Goal: Task Accomplishment & Management: Manage account settings

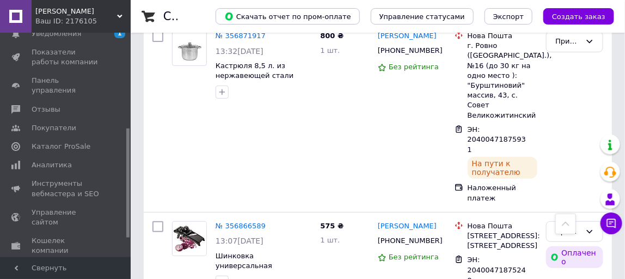
scroll to position [225, 0]
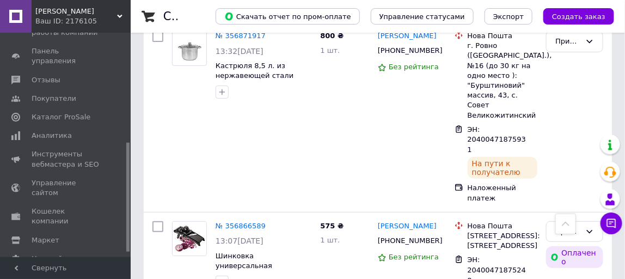
drag, startPoint x: 127, startPoint y: 132, endPoint x: 127, endPoint y: 240, distance: 108.4
click at [127, 240] on div at bounding box center [127, 197] width 3 height 109
click at [77, 206] on span "Кошелек компании" at bounding box center [66, 216] width 69 height 20
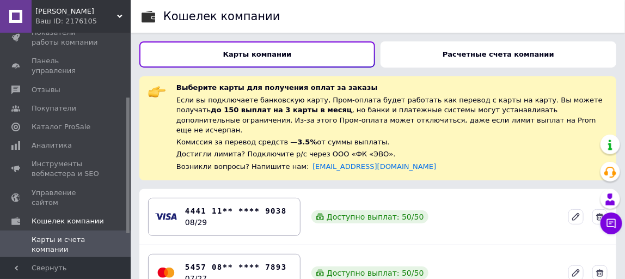
click at [514, 51] on b "Расчетные счета компании" at bounding box center [499, 54] width 112 height 8
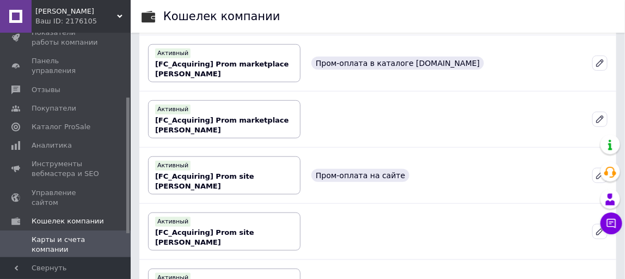
scroll to position [198, 0]
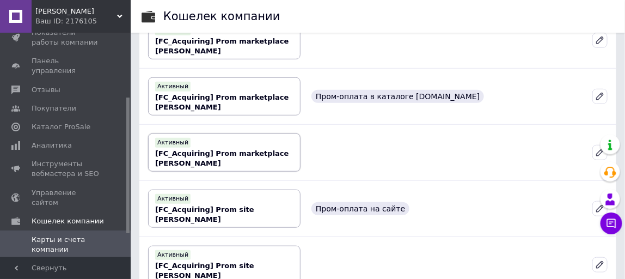
click at [230, 149] on b "[FC_Acquiring] Prom marketplace [PERSON_NAME]" at bounding box center [222, 158] width 134 height 18
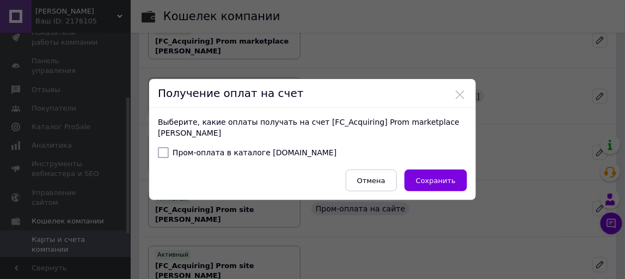
click at [161, 151] on input "Пром-оплата в каталоге [DOMAIN_NAME]" at bounding box center [163, 152] width 11 height 11
checkbox input "true"
click at [444, 180] on span "Сохранить" at bounding box center [436, 181] width 40 height 8
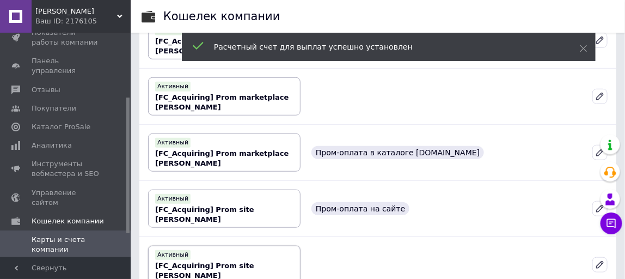
click at [269, 254] on div "Активный [FC_Acquiring] Prom site [PERSON_NAME]" at bounding box center [224, 264] width 138 height 32
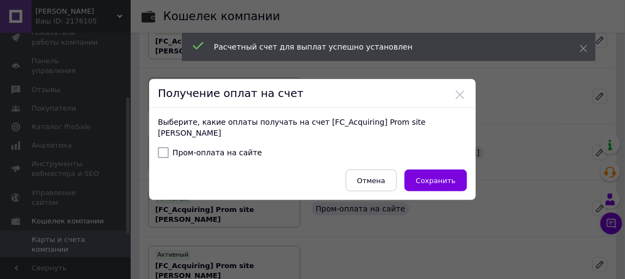
click at [452, 94] on div "Получение оплат на счет" at bounding box center [312, 93] width 327 height 29
click at [459, 94] on button at bounding box center [460, 95] width 10 height 10
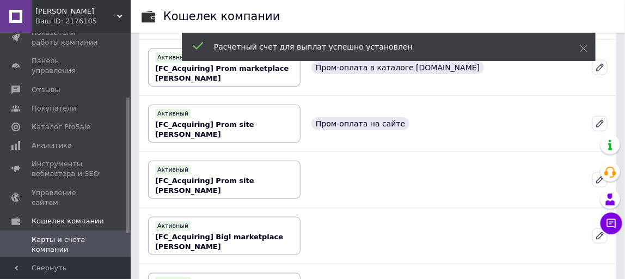
scroll to position [335, 0]
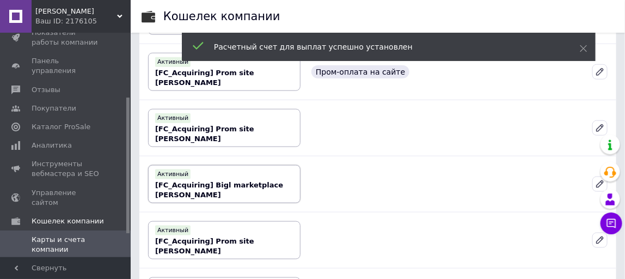
click at [242, 181] on b "[FC_Acquiring] Bigl marketplace [PERSON_NAME]" at bounding box center [219, 190] width 128 height 18
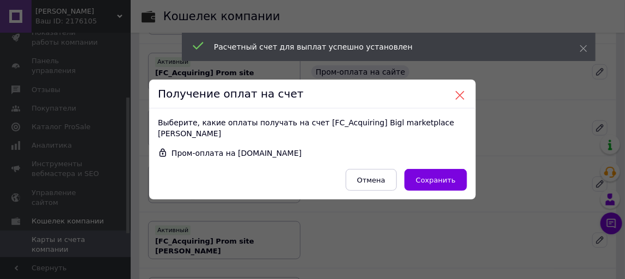
click at [456, 91] on button at bounding box center [460, 95] width 10 height 10
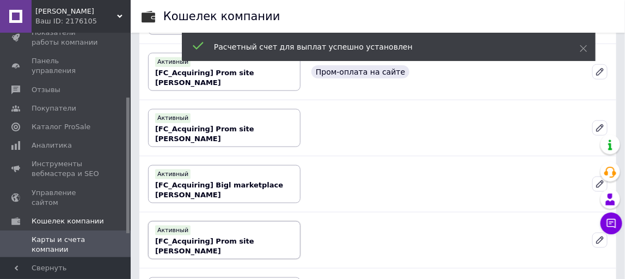
click at [254, 240] on b "[FC_Acquiring] Prom site [PERSON_NAME]" at bounding box center [204, 246] width 99 height 18
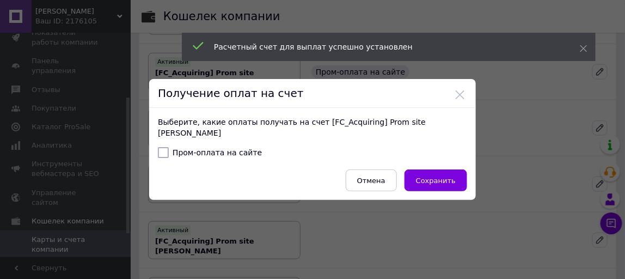
click at [158, 150] on input "Пром-оплата на сайте" at bounding box center [163, 152] width 11 height 11
checkbox input "true"
click at [429, 186] on button "Сохранить" at bounding box center [436, 180] width 63 height 22
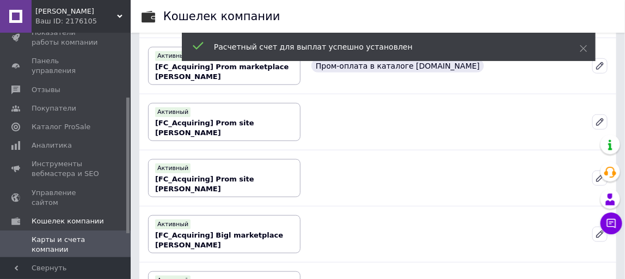
scroll to position [315, 0]
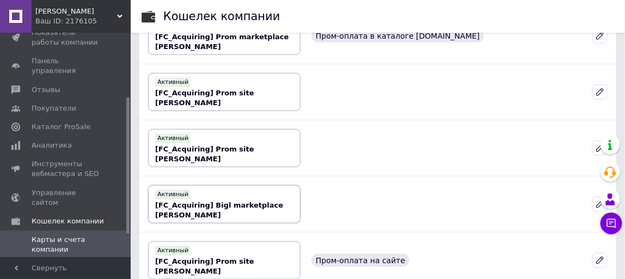
click at [256, 204] on b "[FC_Acquiring] Bigl marketplace [PERSON_NAME]" at bounding box center [219, 210] width 128 height 18
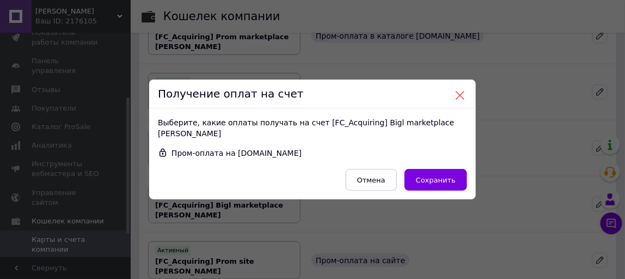
click at [458, 90] on button at bounding box center [460, 95] width 10 height 10
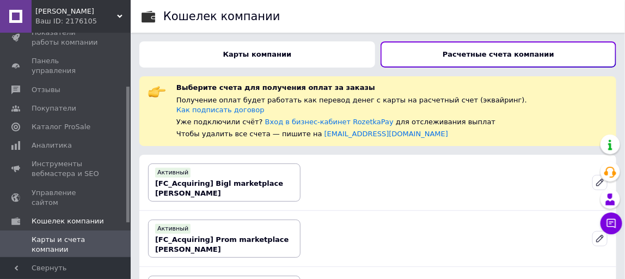
scroll to position [50, 0]
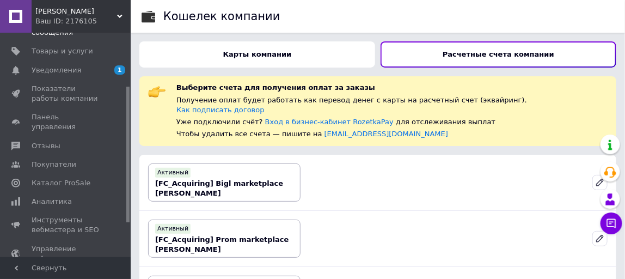
drag, startPoint x: 128, startPoint y: 159, endPoint x: 125, endPoint y: 69, distance: 90.0
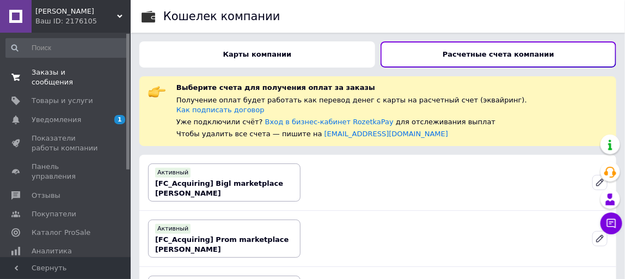
click at [70, 71] on span "Заказы и сообщения" at bounding box center [66, 78] width 69 height 20
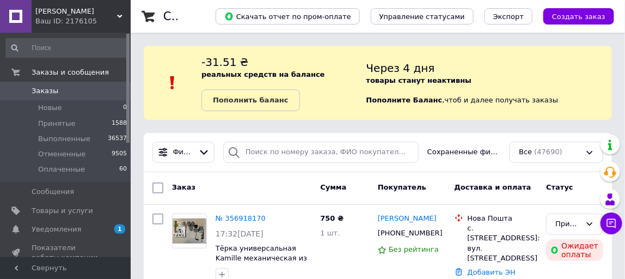
click at [37, 89] on span "Заказы" at bounding box center [45, 91] width 27 height 10
click at [46, 93] on span "Заказы" at bounding box center [45, 91] width 27 height 10
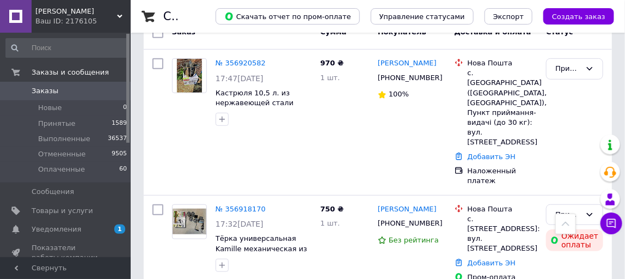
scroll to position [162, 0]
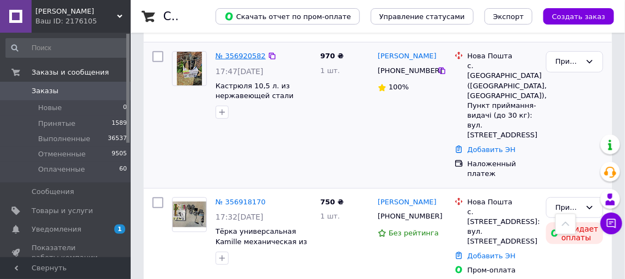
click at [248, 57] on link "№ 356920582" at bounding box center [241, 56] width 50 height 8
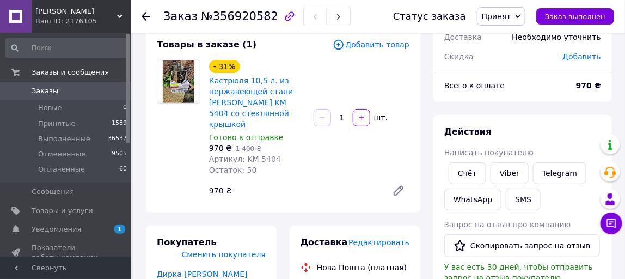
scroll to position [61, 0]
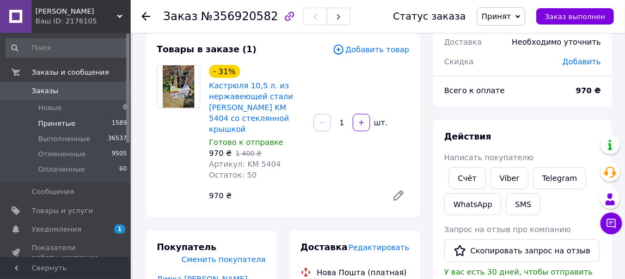
click at [41, 124] on span "Принятые" at bounding box center [57, 124] width 38 height 10
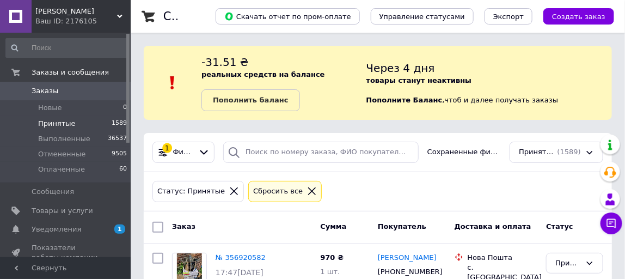
click at [70, 90] on span "Заказы" at bounding box center [66, 91] width 69 height 10
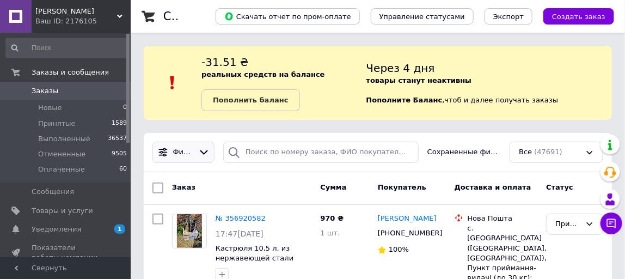
click at [188, 154] on span "Фильтры" at bounding box center [183, 152] width 21 height 10
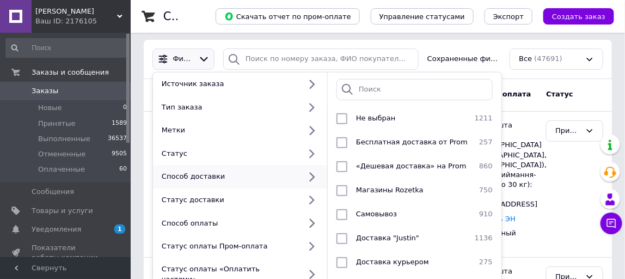
scroll to position [127, 0]
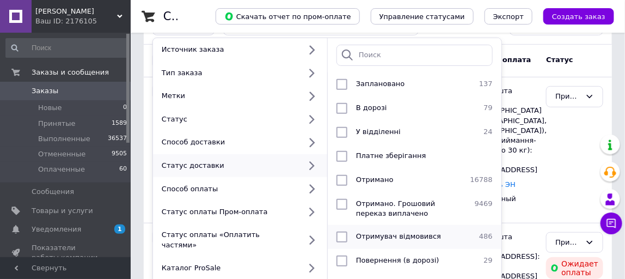
click at [381, 235] on span "Отримувач відмовився" at bounding box center [398, 236] width 85 height 8
checkbox input "true"
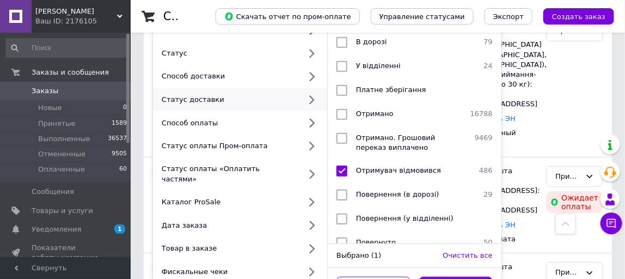
scroll to position [318, 0]
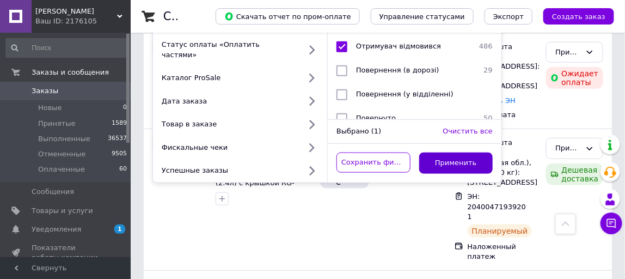
click at [445, 153] on button "Применить" at bounding box center [456, 163] width 74 height 21
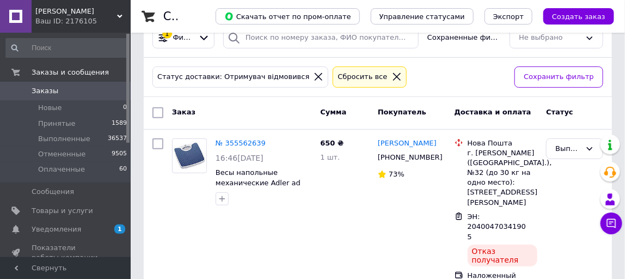
scroll to position [179, 0]
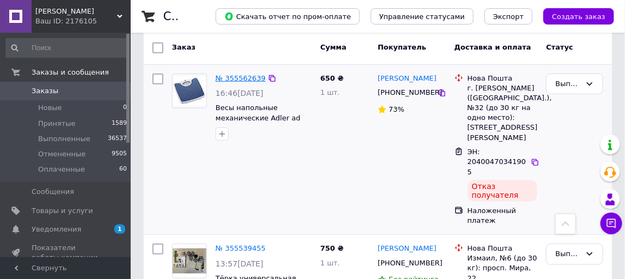
click at [243, 78] on link "№ 355562639" at bounding box center [241, 78] width 50 height 8
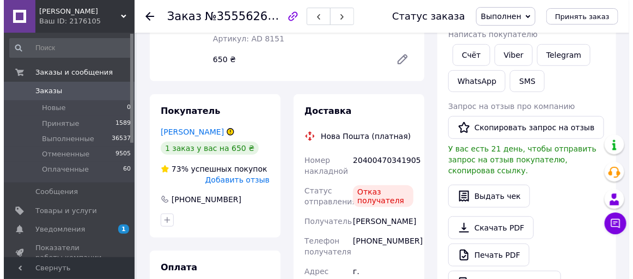
scroll to position [198, 0]
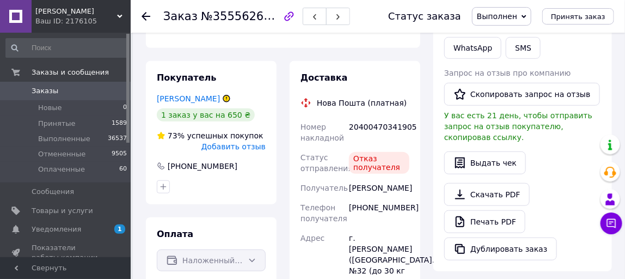
click at [244, 150] on span "Добавить отзыв" at bounding box center [234, 146] width 64 height 9
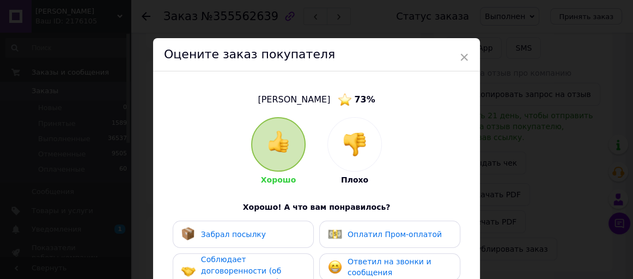
click at [356, 138] on img at bounding box center [355, 144] width 24 height 24
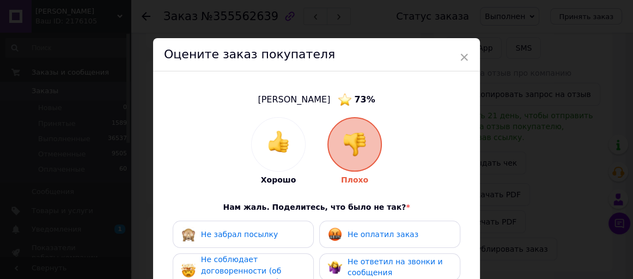
drag, startPoint x: 379, startPoint y: 233, endPoint x: 366, endPoint y: 234, distance: 13.1
click at [378, 233] on span "Не оплатил заказ" at bounding box center [383, 234] width 71 height 9
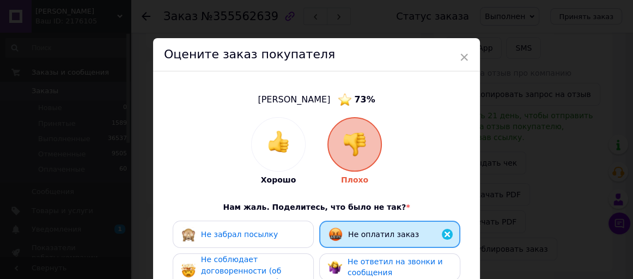
click at [290, 233] on div "Не забрал посылку" at bounding box center [243, 234] width 124 height 14
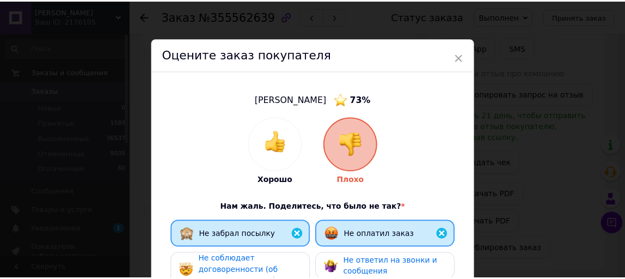
scroll to position [235, 0]
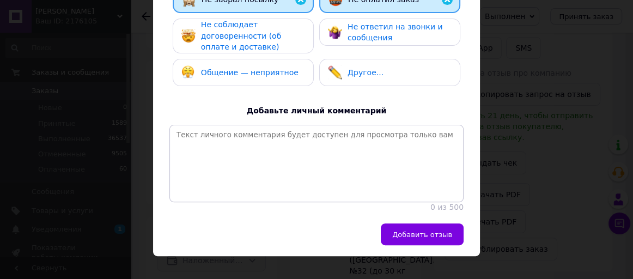
click at [381, 33] on span "Не ответил на звонки и сообщения" at bounding box center [395, 32] width 95 height 20
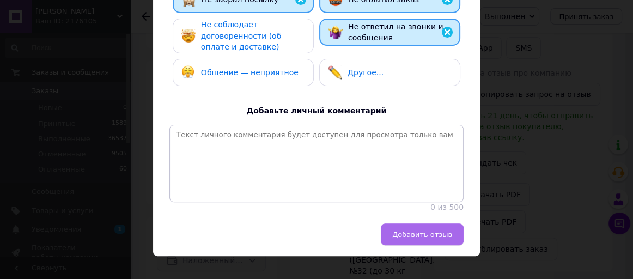
click at [423, 239] on span "Добавить отзыв" at bounding box center [422, 234] width 60 height 8
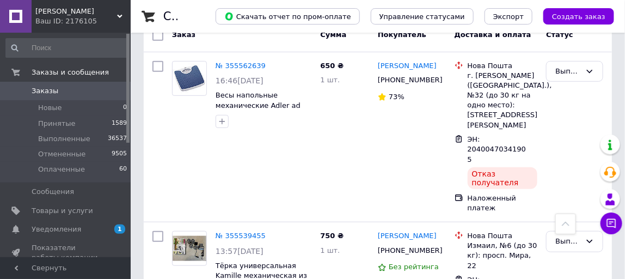
scroll to position [245, 0]
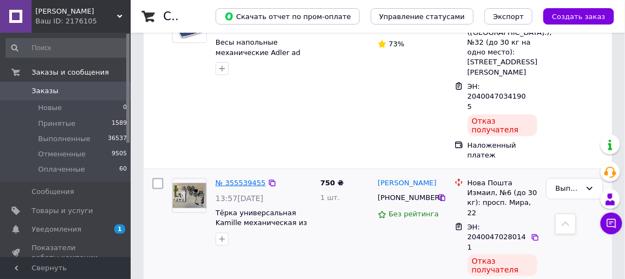
click at [247, 179] on link "№ 355539455" at bounding box center [241, 183] width 50 height 8
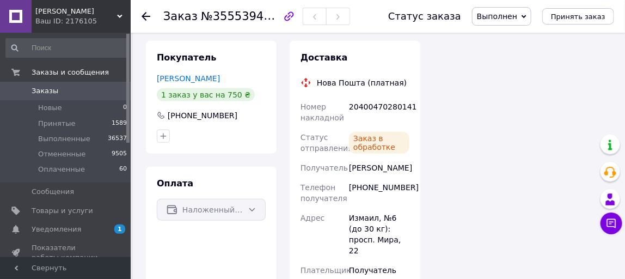
scroll to position [245, 0]
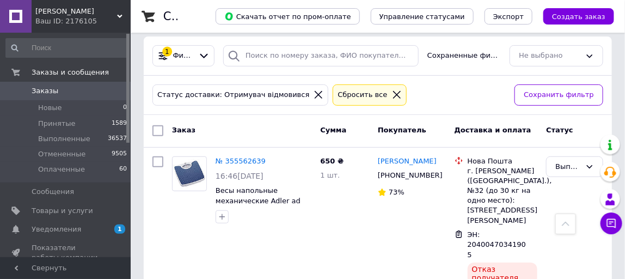
scroll to position [61, 0]
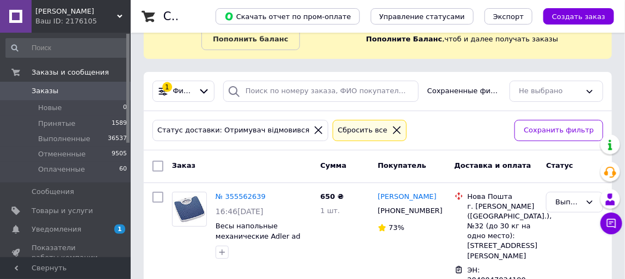
click at [60, 89] on span "Заказы" at bounding box center [66, 91] width 69 height 10
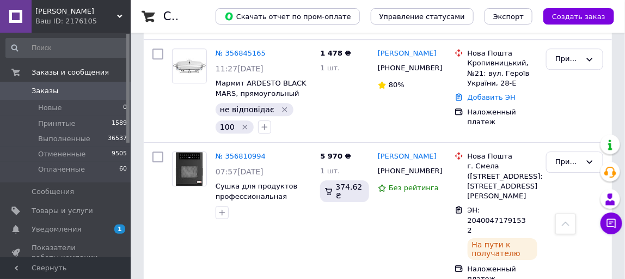
scroll to position [2257, 0]
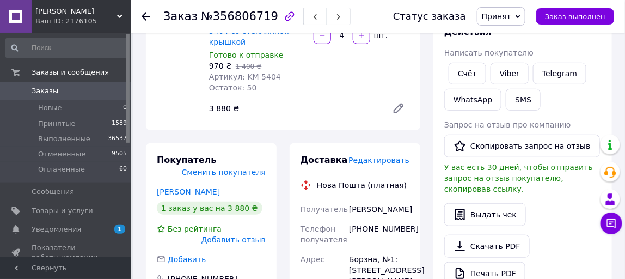
scroll to position [78, 0]
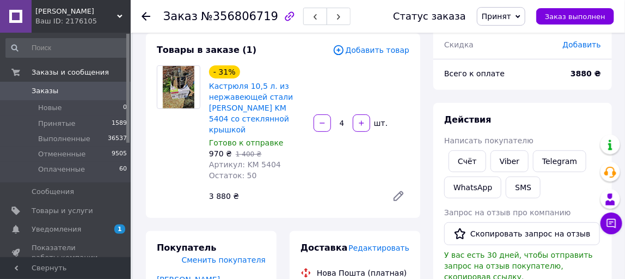
click at [43, 93] on span "Заказы" at bounding box center [45, 91] width 27 height 10
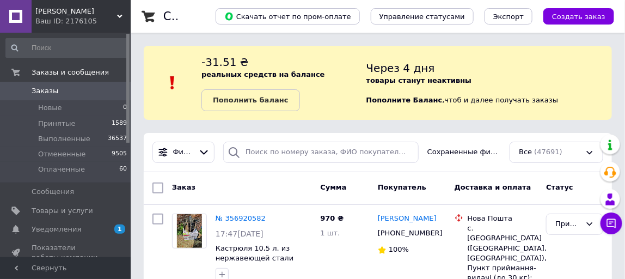
scroll to position [45, 0]
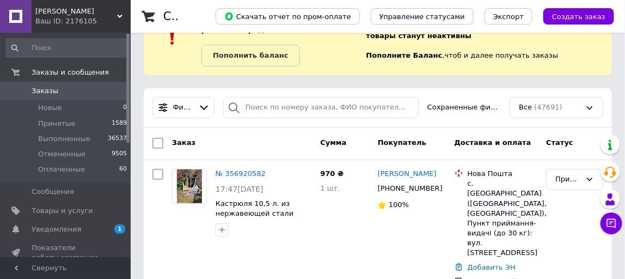
click at [48, 90] on span "Заказы" at bounding box center [45, 91] width 27 height 10
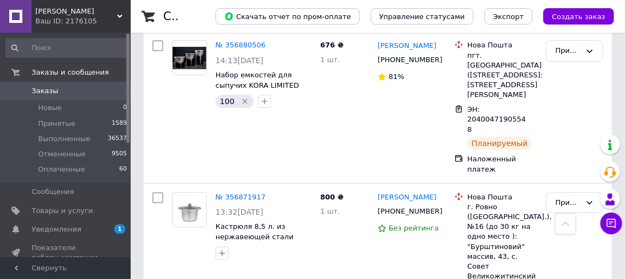
scroll to position [1320, 0]
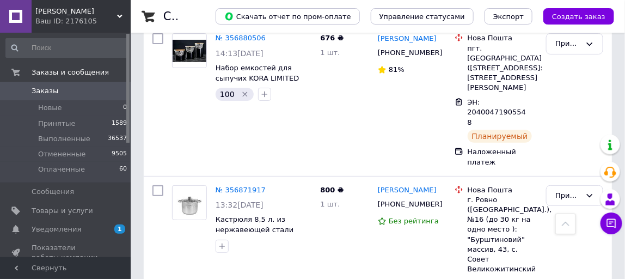
click at [43, 90] on span "Заказы" at bounding box center [45, 91] width 27 height 10
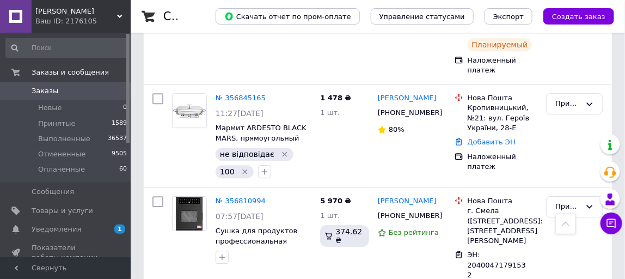
scroll to position [2170, 0]
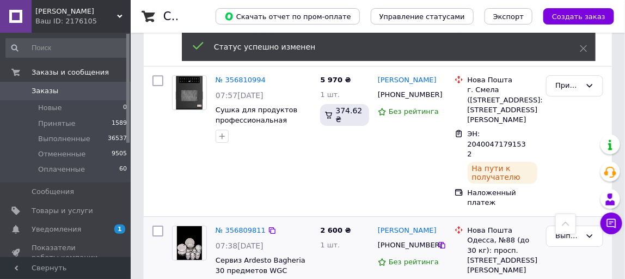
scroll to position [2361, 0]
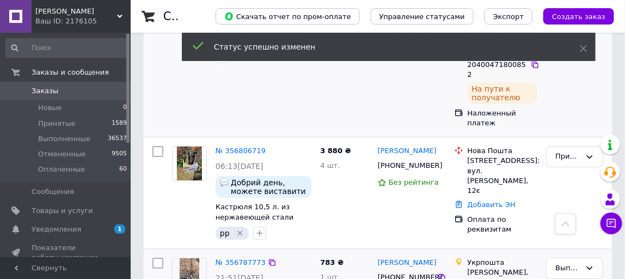
scroll to position [2482, 0]
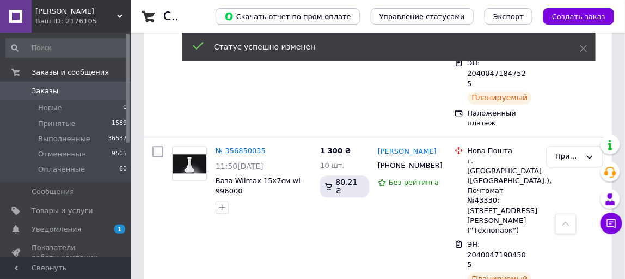
scroll to position [1961, 0]
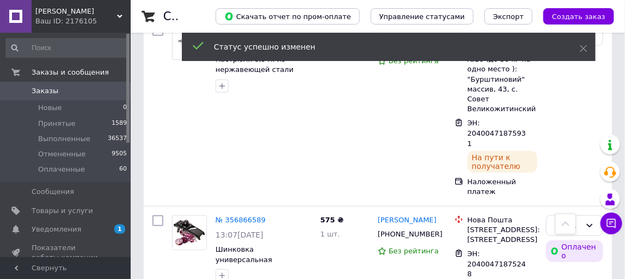
scroll to position [1470, 0]
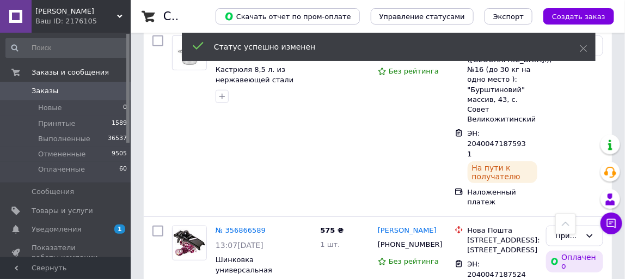
click at [573, 41] on div "Статус успешно изменен" at bounding box center [389, 47] width 414 height 28
click at [585, 47] on icon at bounding box center [584, 49] width 8 height 8
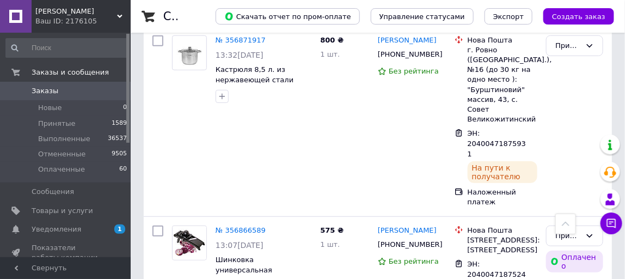
click at [570, 230] on div "Принят" at bounding box center [569, 235] width 26 height 11
click at [569, 248] on li "Выполнен" at bounding box center [575, 258] width 56 height 20
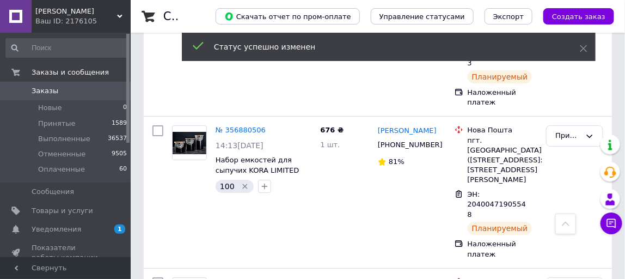
scroll to position [1228, 0]
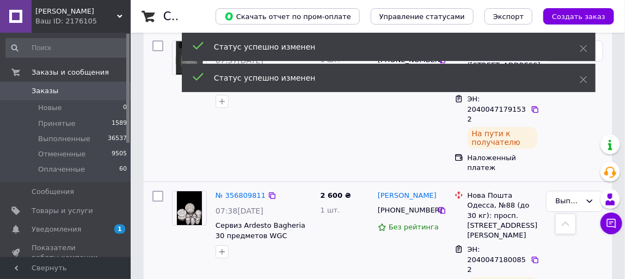
scroll to position [2489, 0]
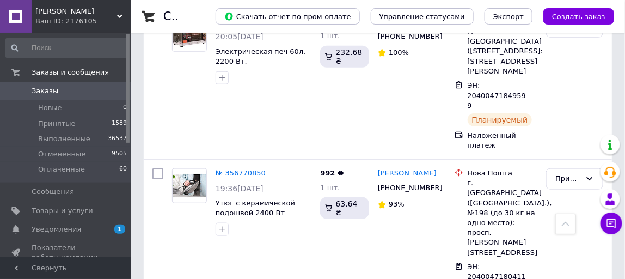
scroll to position [327, 0]
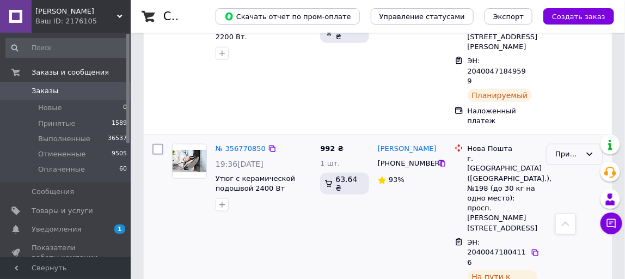
click at [573, 149] on div "Принят" at bounding box center [569, 154] width 26 height 11
click at [570, 167] on li "Выполнен" at bounding box center [575, 177] width 56 height 20
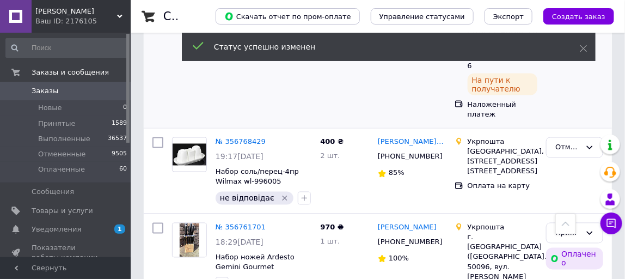
scroll to position [534, 0]
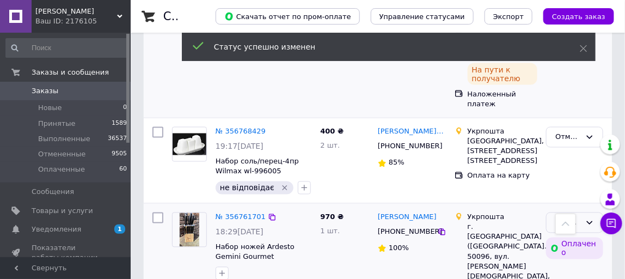
click at [566, 217] on div "Принят" at bounding box center [569, 222] width 26 height 11
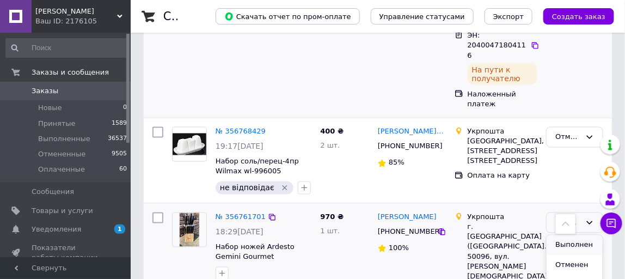
click at [566, 235] on li "Выполнен" at bounding box center [575, 245] width 56 height 20
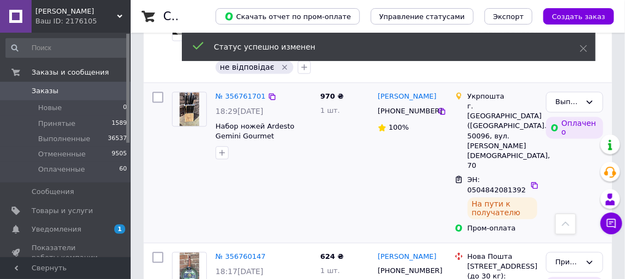
scroll to position [690, 0]
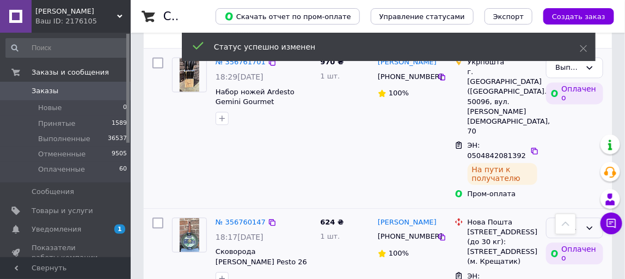
click at [564, 222] on div "Принят" at bounding box center [569, 227] width 26 height 11
click at [567, 240] on li "Выполнен" at bounding box center [575, 250] width 56 height 20
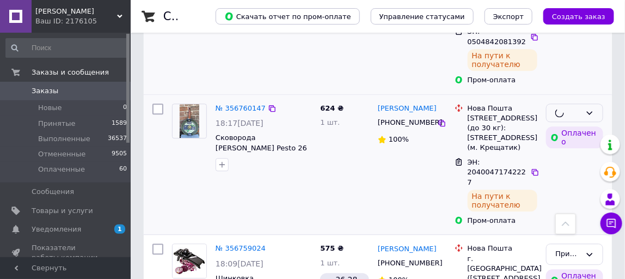
scroll to position [817, 0]
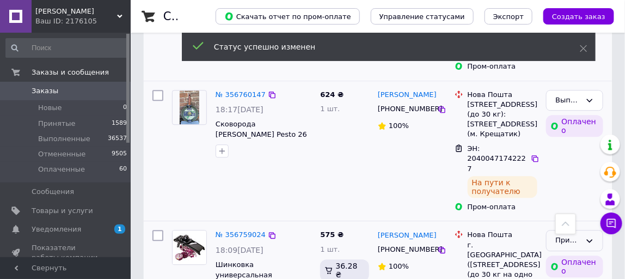
click at [561, 235] on div "Принят" at bounding box center [569, 240] width 26 height 11
click at [561, 253] on li "Выполнен" at bounding box center [575, 263] width 56 height 20
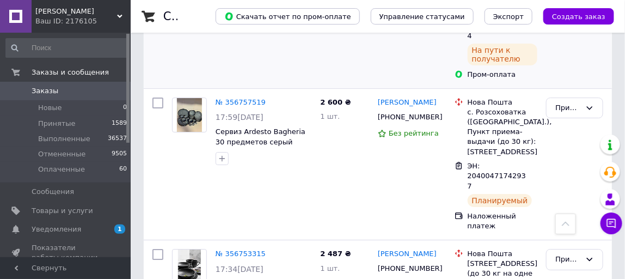
scroll to position [1117, 0]
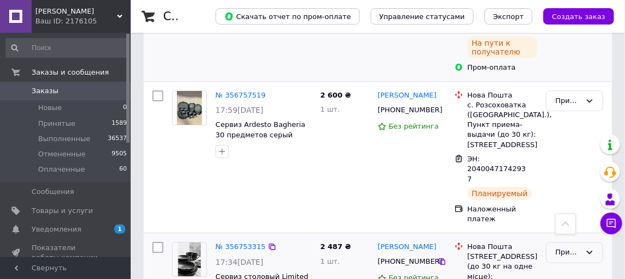
click at [574, 247] on div "Принят" at bounding box center [569, 252] width 26 height 11
click at [571, 265] on li "Выполнен" at bounding box center [575, 275] width 56 height 20
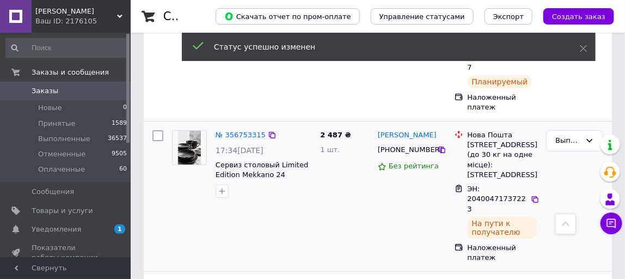
scroll to position [1247, 0]
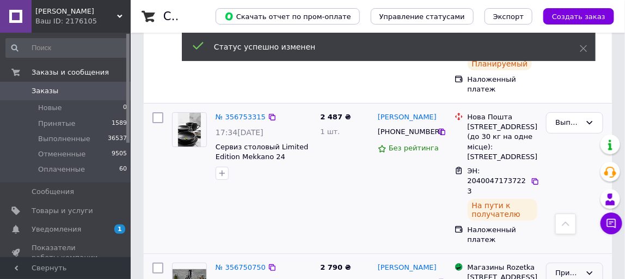
click at [560, 267] on div "Принят" at bounding box center [569, 272] width 26 height 11
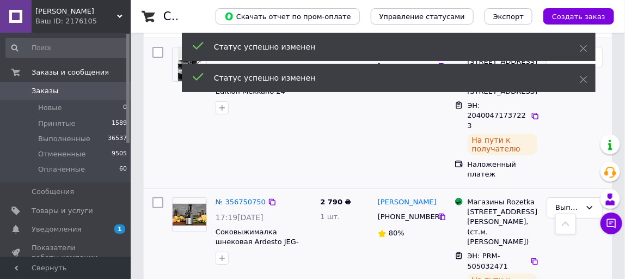
scroll to position [1329, 0]
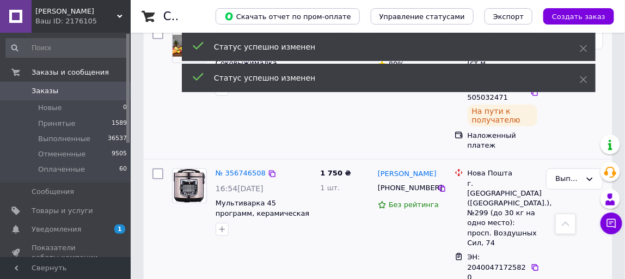
scroll to position [1495, 0]
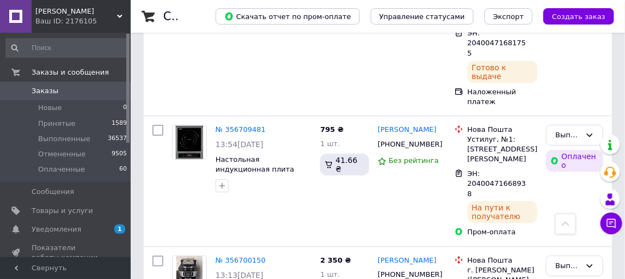
scroll to position [2482, 0]
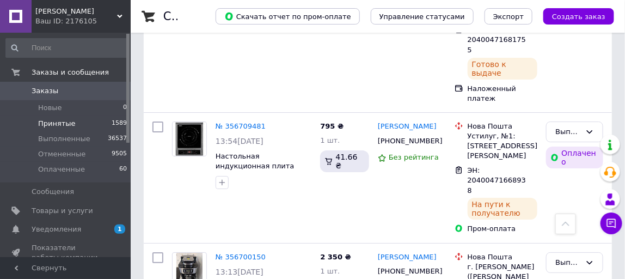
click at [53, 121] on span "Принятые" at bounding box center [57, 124] width 38 height 10
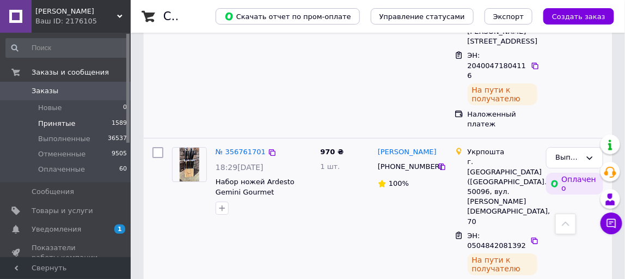
scroll to position [2479, 0]
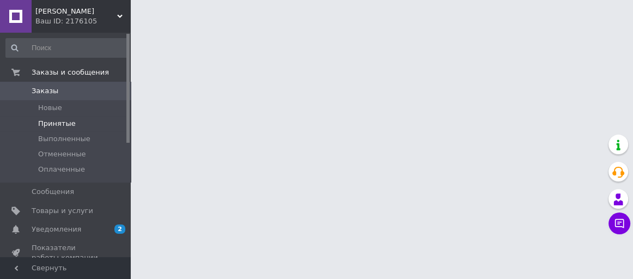
click at [62, 123] on span "Принятые" at bounding box center [57, 124] width 38 height 10
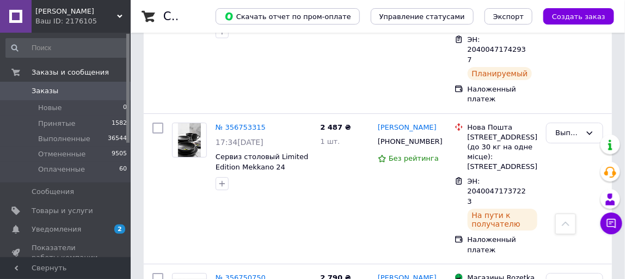
scroll to position [2485, 0]
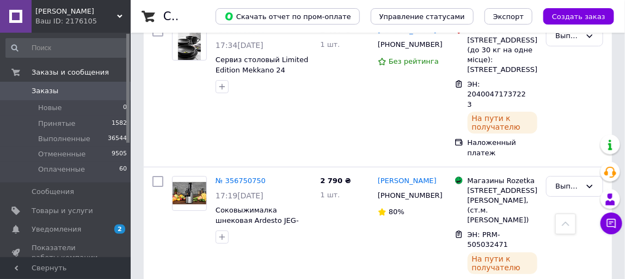
click at [58, 121] on span "Принятые" at bounding box center [57, 124] width 38 height 10
click at [55, 121] on span "Принятые" at bounding box center [57, 124] width 38 height 10
click at [62, 124] on span "Принятые" at bounding box center [57, 124] width 38 height 10
click at [48, 93] on span "Заказы" at bounding box center [45, 91] width 27 height 10
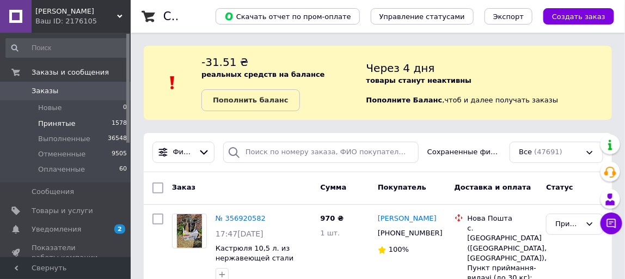
click at [52, 122] on span "Принятые" at bounding box center [57, 124] width 38 height 10
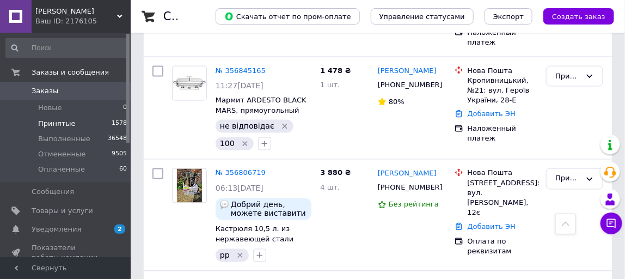
scroll to position [1800, 0]
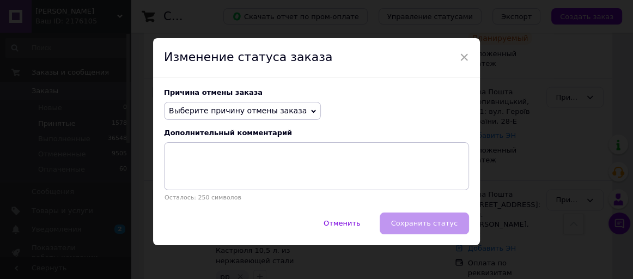
click at [287, 105] on span "Выберите причину отмены заказа" at bounding box center [242, 111] width 157 height 19
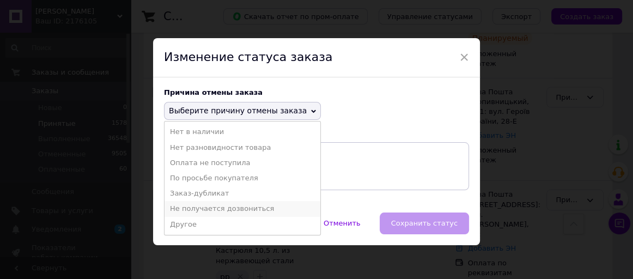
click at [233, 206] on li "Не получается дозвониться" at bounding box center [243, 208] width 156 height 15
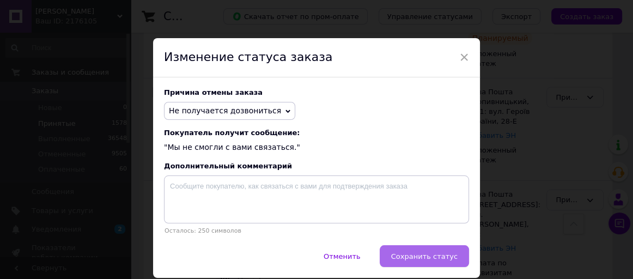
click at [437, 256] on span "Сохранить статус" at bounding box center [424, 256] width 66 height 8
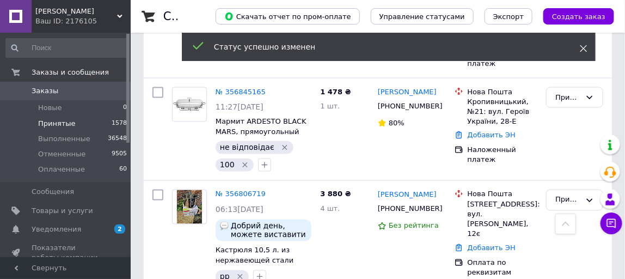
click at [582, 47] on icon at bounding box center [584, 49] width 8 height 8
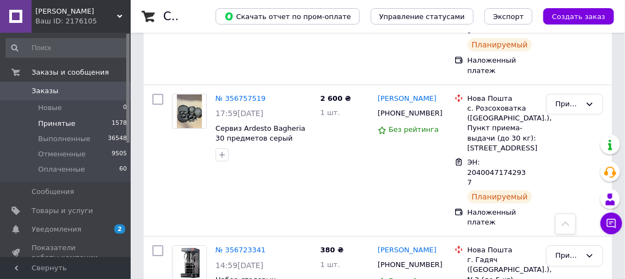
scroll to position [2244, 0]
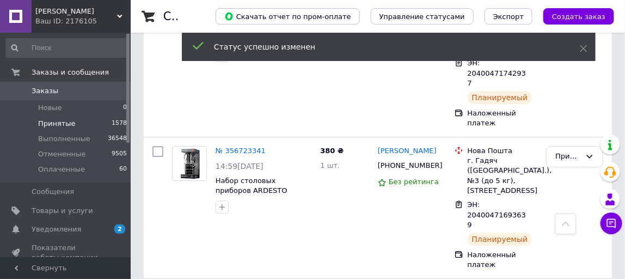
scroll to position [2351, 0]
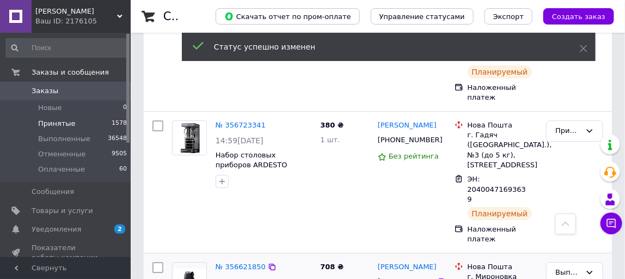
scroll to position [2461, 0]
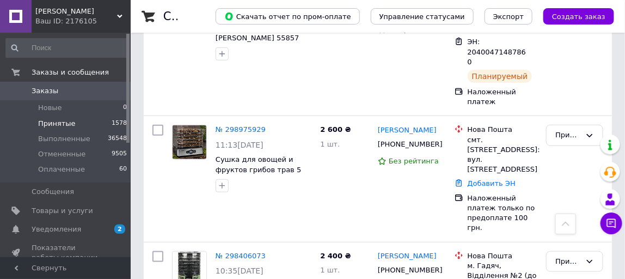
scroll to position [269, 0]
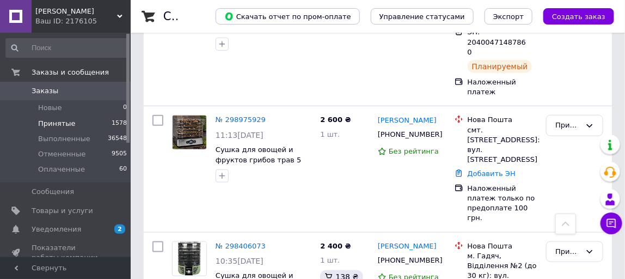
click at [60, 91] on span "Заказы" at bounding box center [66, 91] width 69 height 10
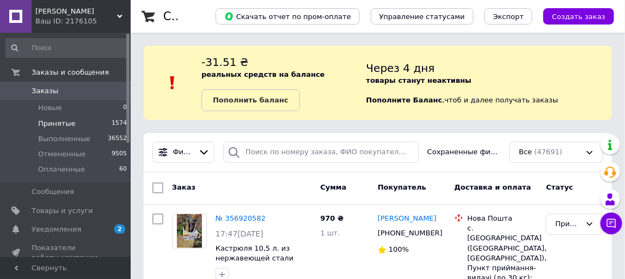
click at [56, 119] on span "Принятые" at bounding box center [57, 124] width 38 height 10
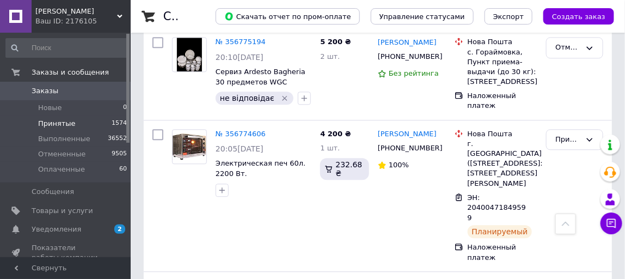
scroll to position [2477, 0]
